Goal: Check status: Check status

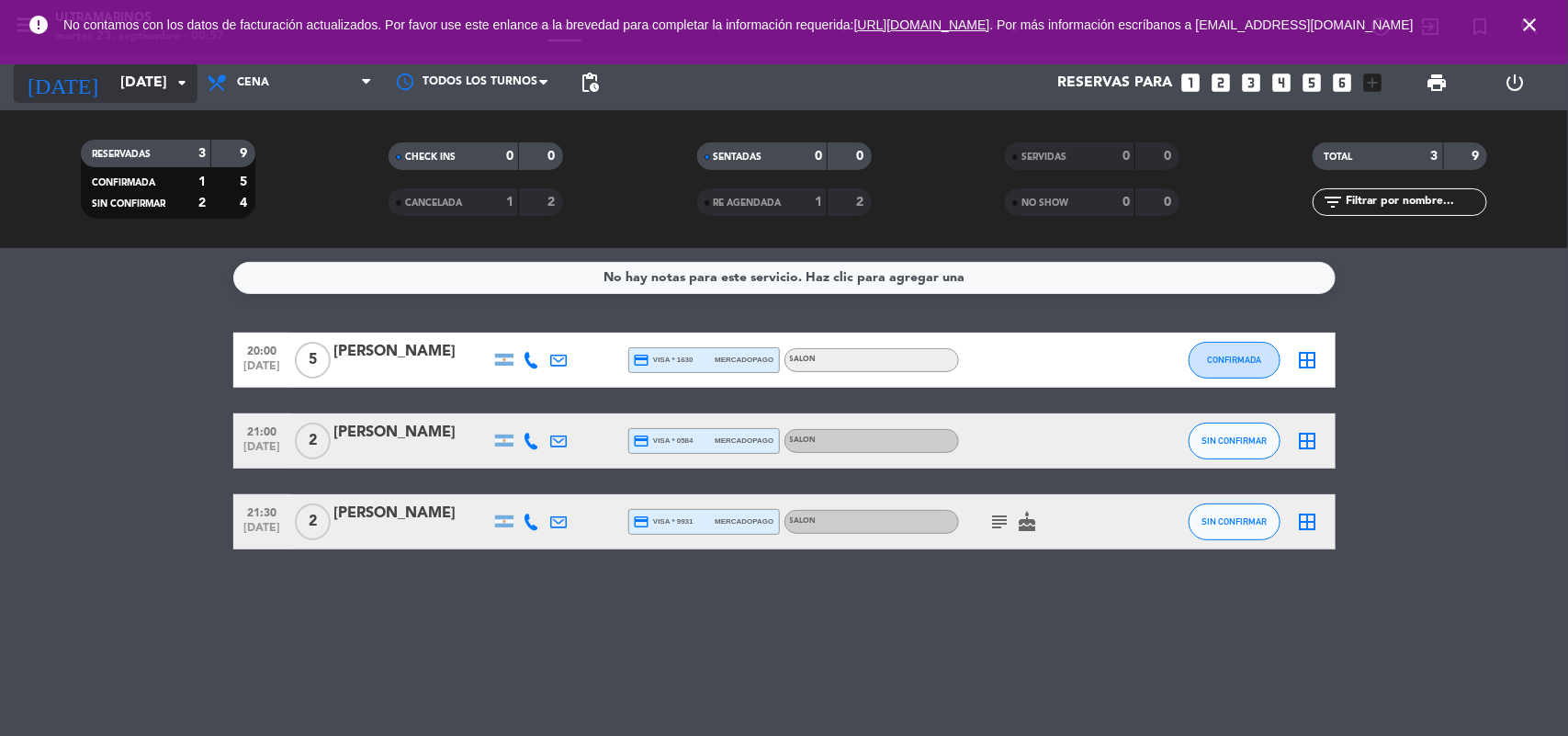
click at [135, 88] on input "[DATE]" at bounding box center [207, 83] width 194 height 36
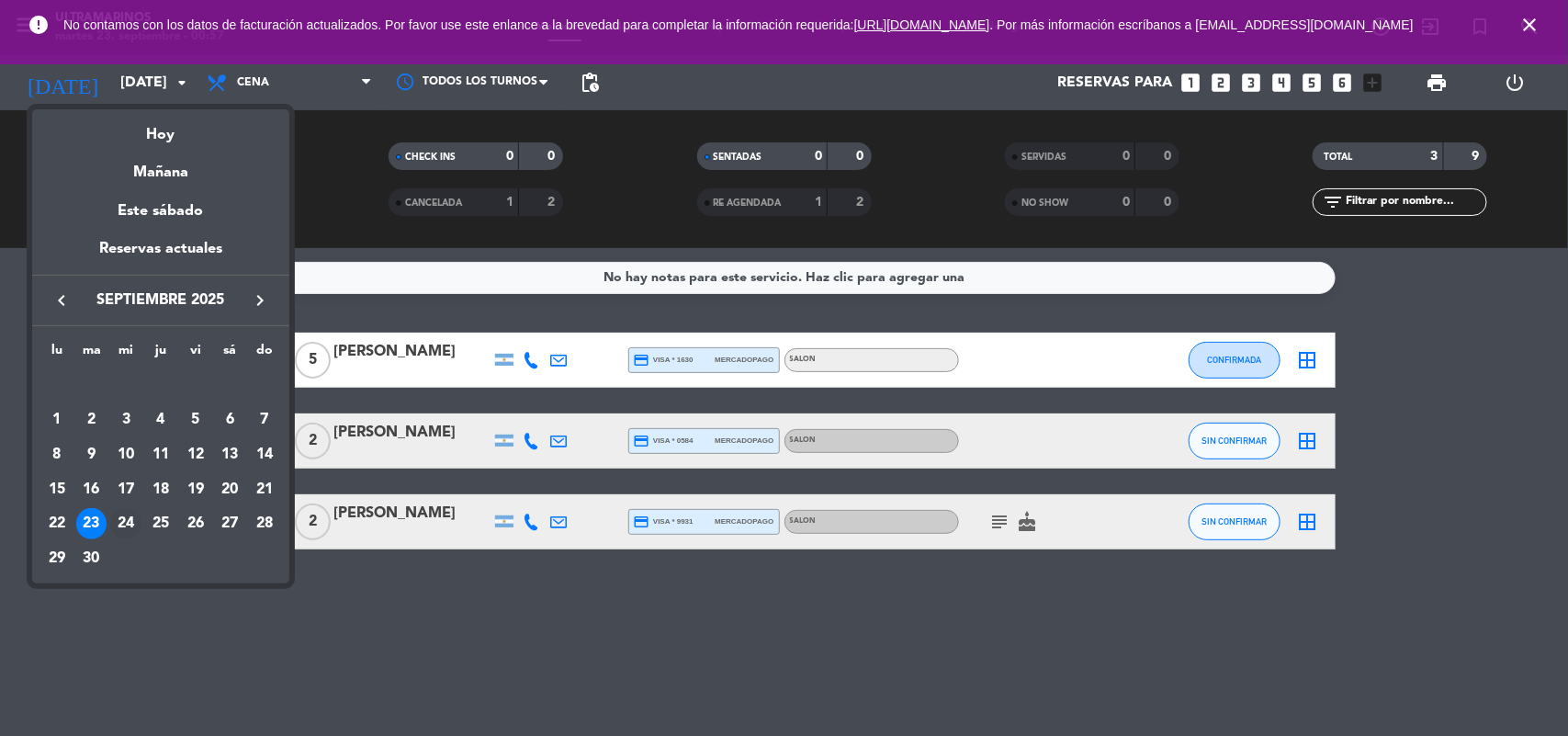
click at [126, 508] on div "24" at bounding box center [126, 524] width 31 height 31
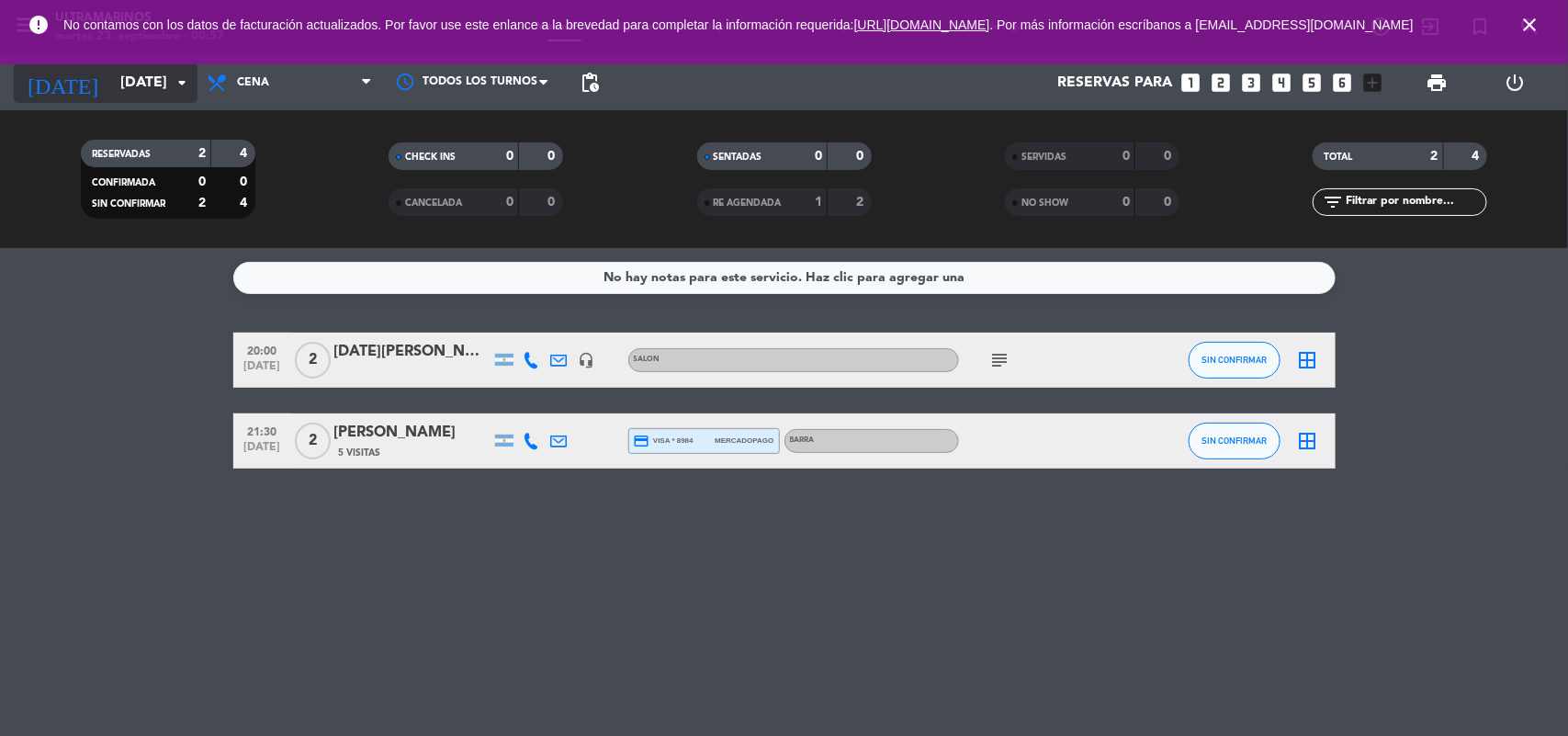
click at [130, 81] on input "[DATE]" at bounding box center [207, 83] width 194 height 36
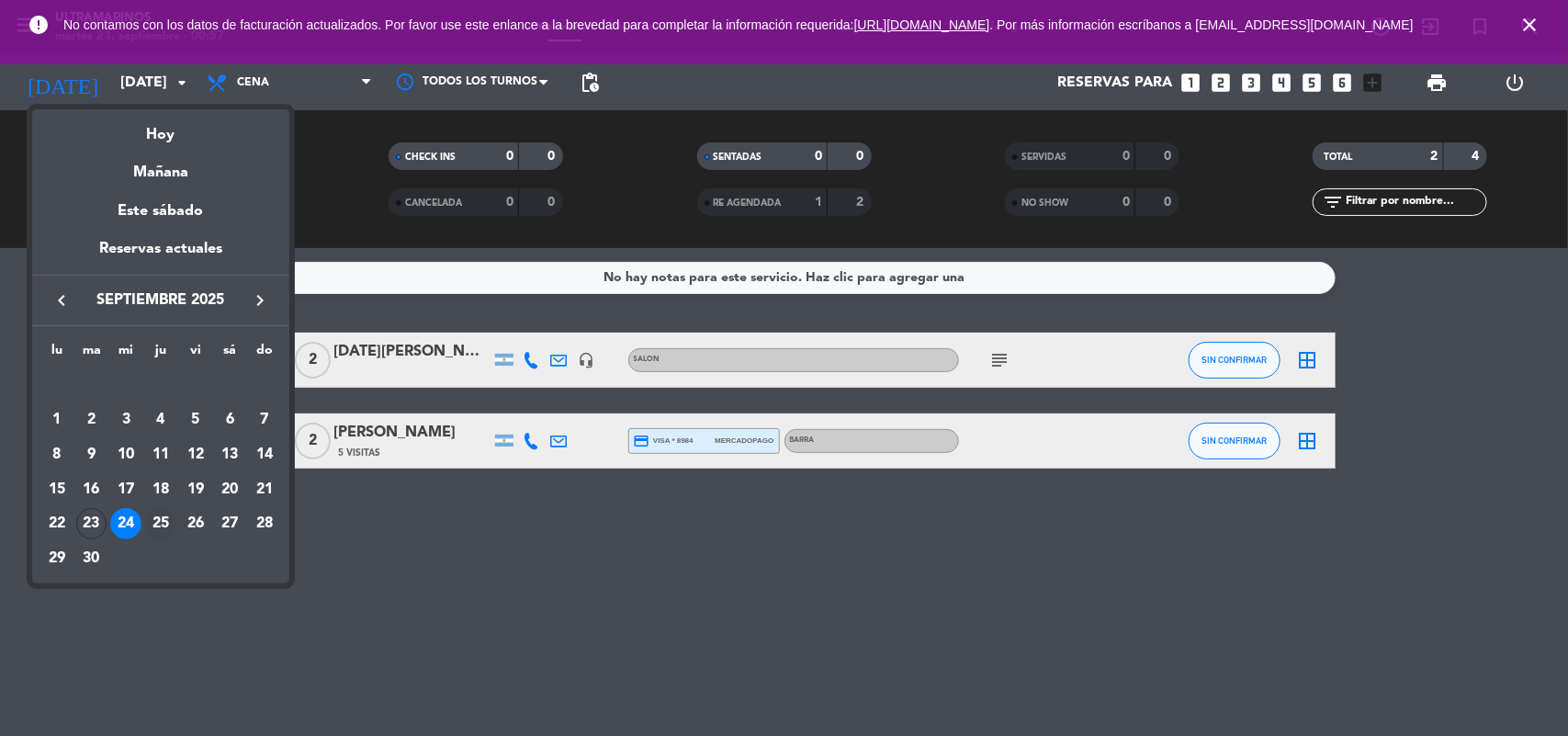
click at [157, 513] on div "25" at bounding box center [161, 524] width 31 height 31
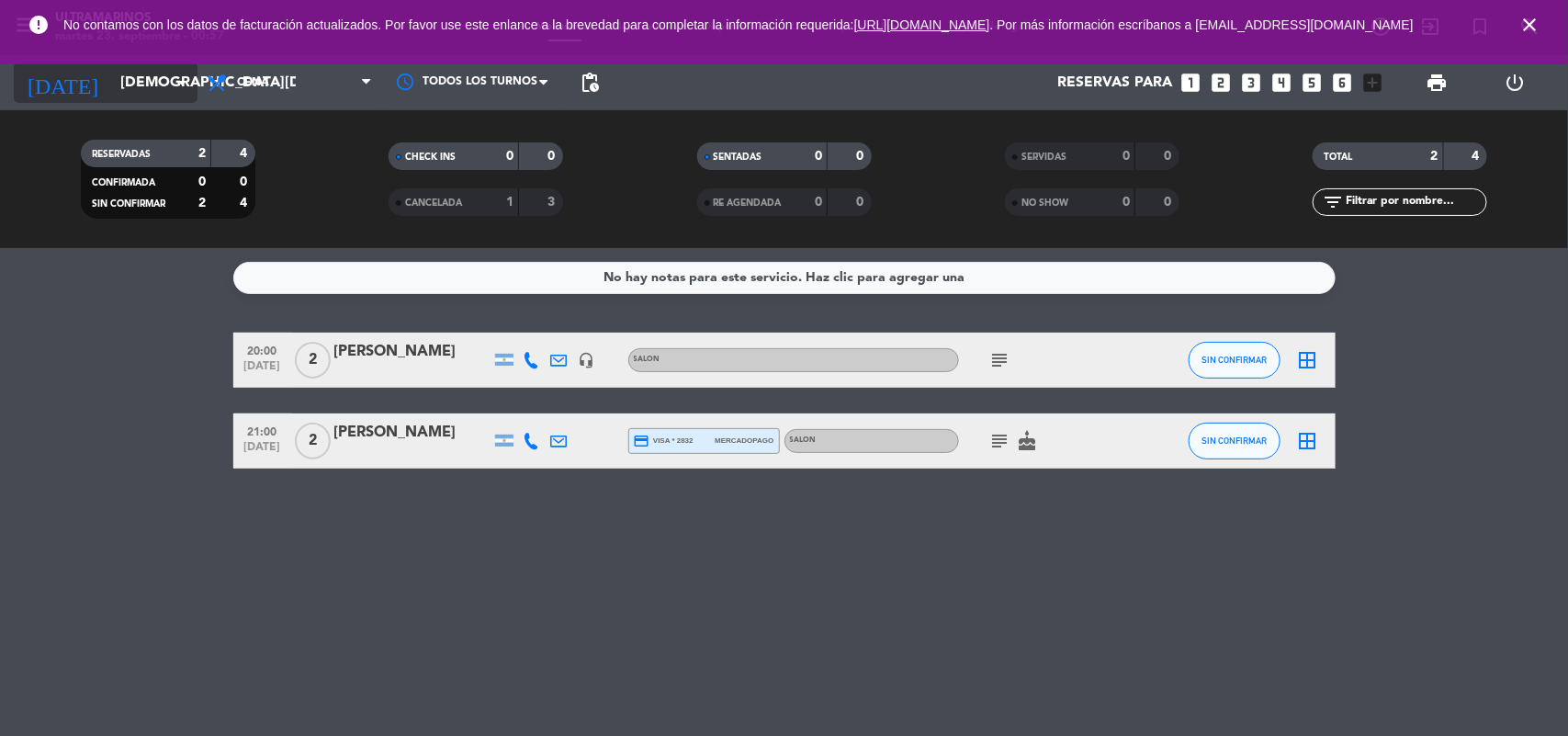
click at [111, 92] on input "[DEMOGRAPHIC_DATA][DATE]" at bounding box center [207, 83] width 194 height 36
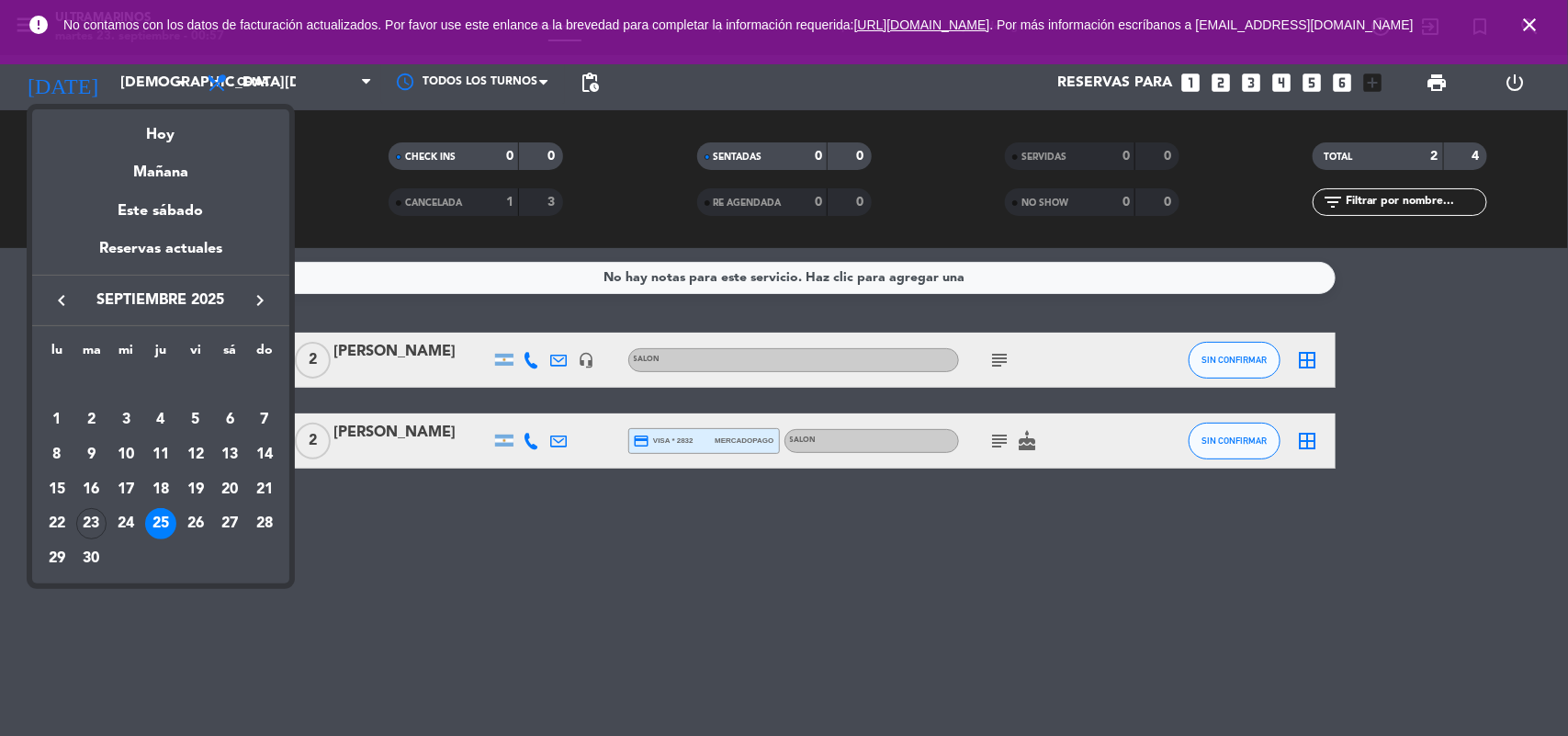
click at [460, 572] on div at bounding box center [784, 368] width 1568 height 736
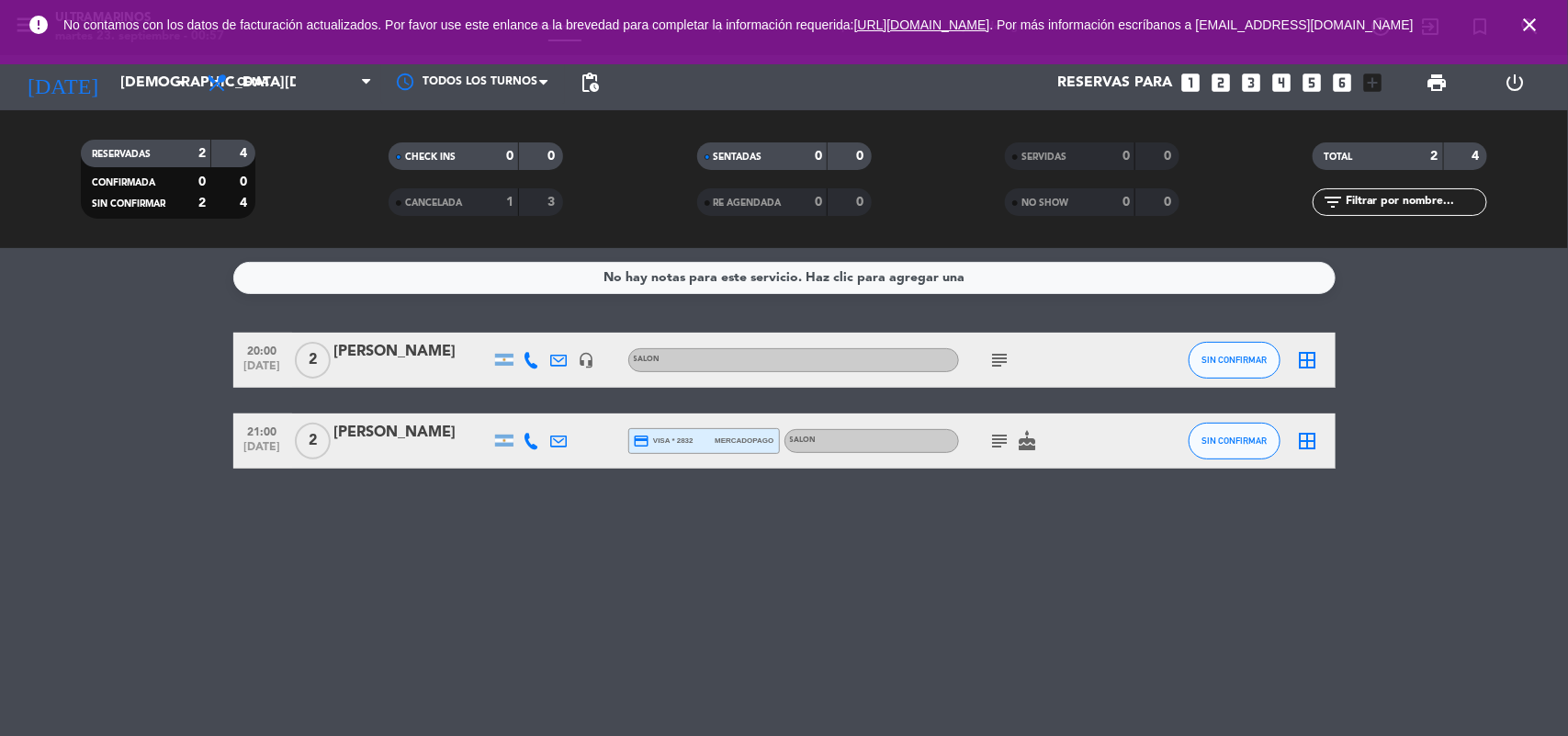
click at [177, 106] on div "[DATE] [DATE] arrow_drop_down" at bounding box center [105, 83] width 184 height 55
click at [177, 102] on div "[DATE] [DATE] arrow_drop_down" at bounding box center [105, 83] width 184 height 41
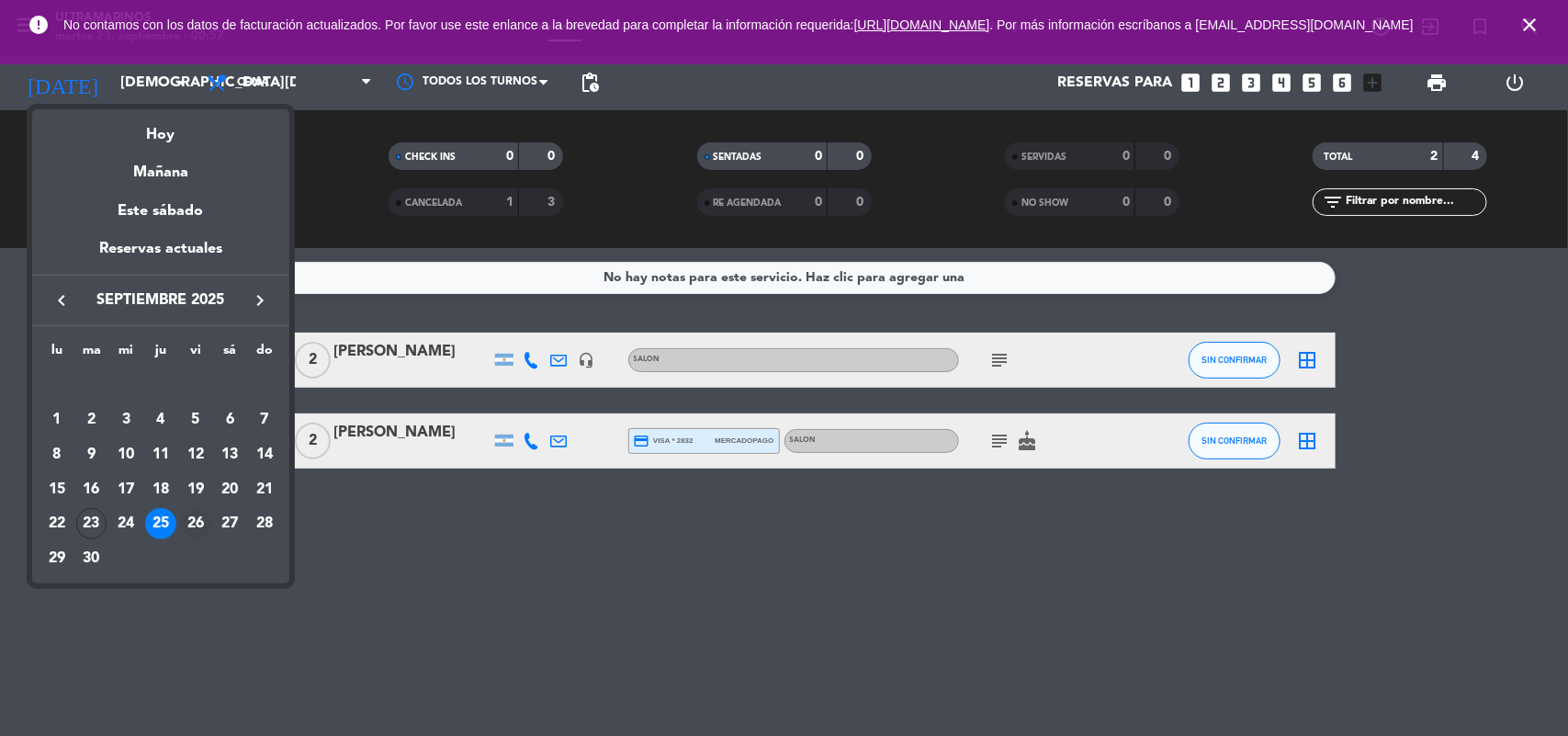
click at [199, 516] on div "26" at bounding box center [196, 524] width 31 height 31
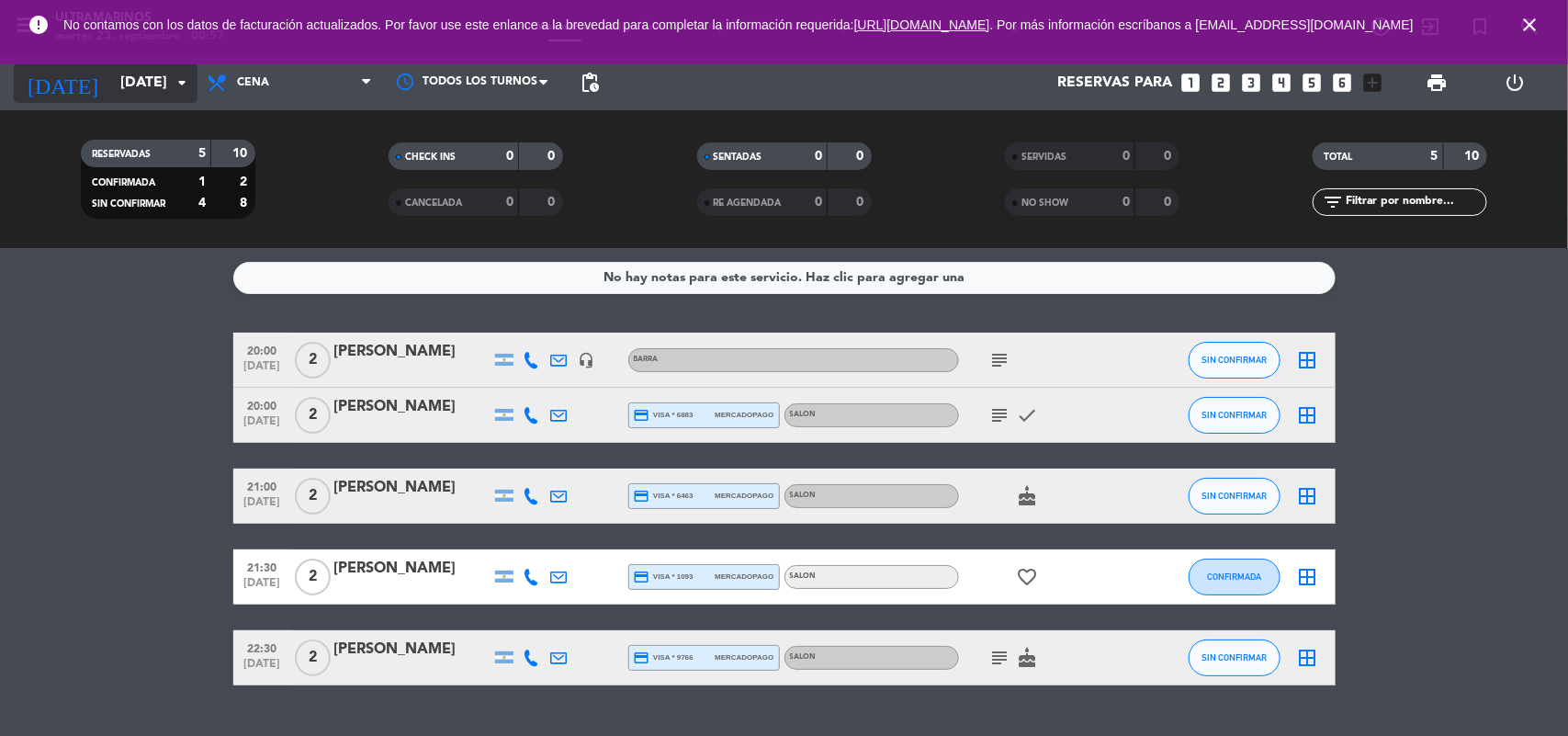
click at [127, 85] on input "[DATE]" at bounding box center [207, 83] width 194 height 36
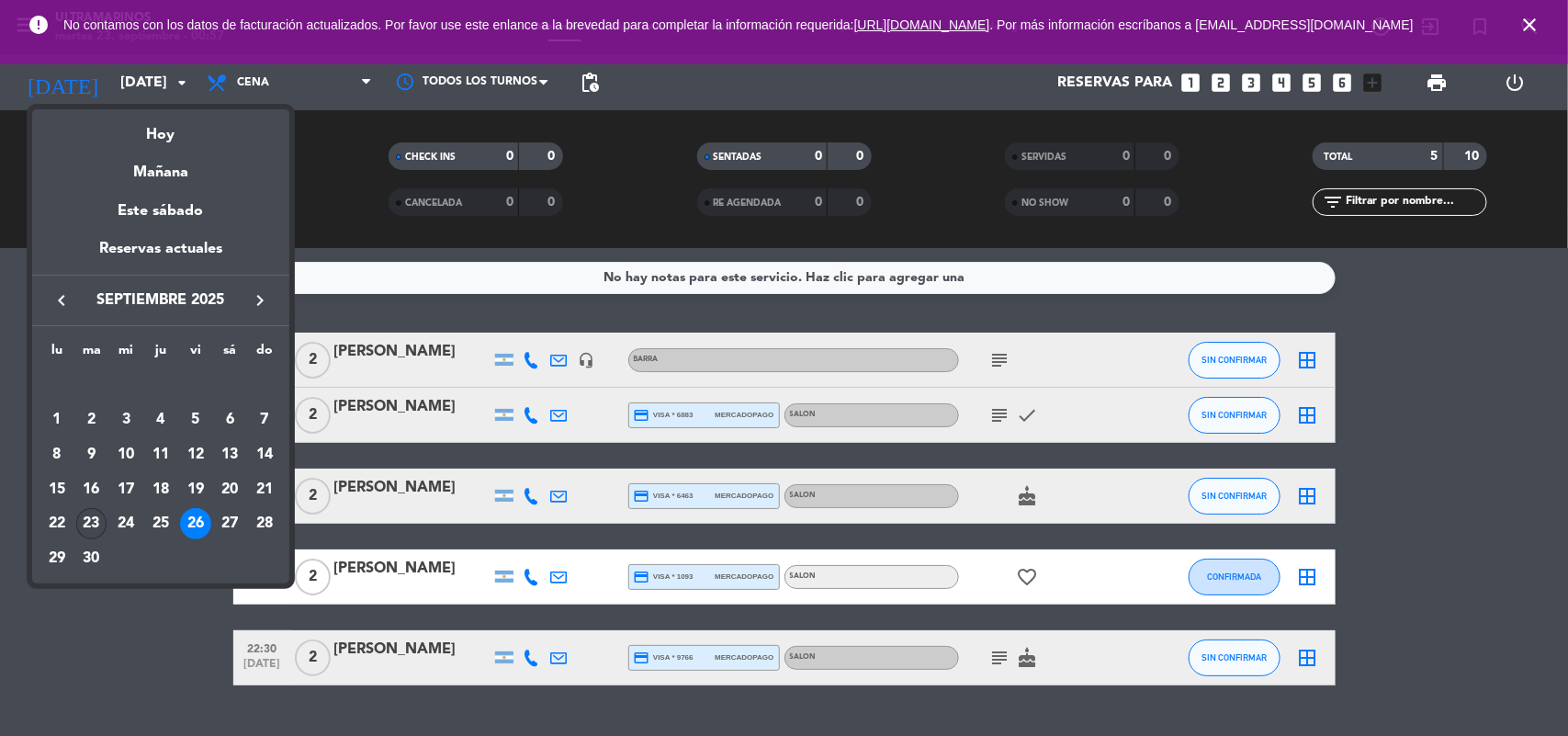
click at [89, 515] on div "23" at bounding box center [91, 524] width 31 height 31
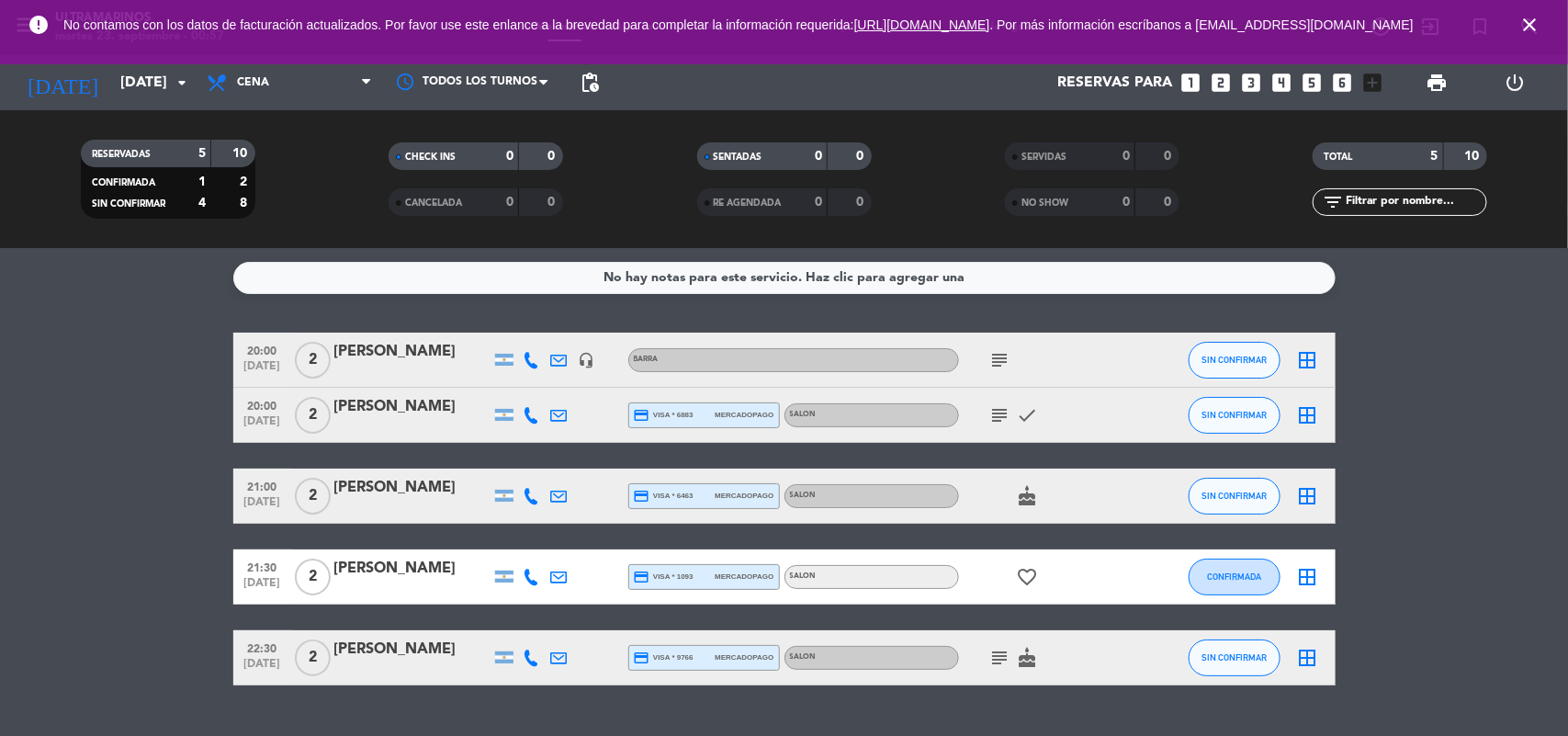
type input "[DATE]"
